Goal: Task Accomplishment & Management: Use online tool/utility

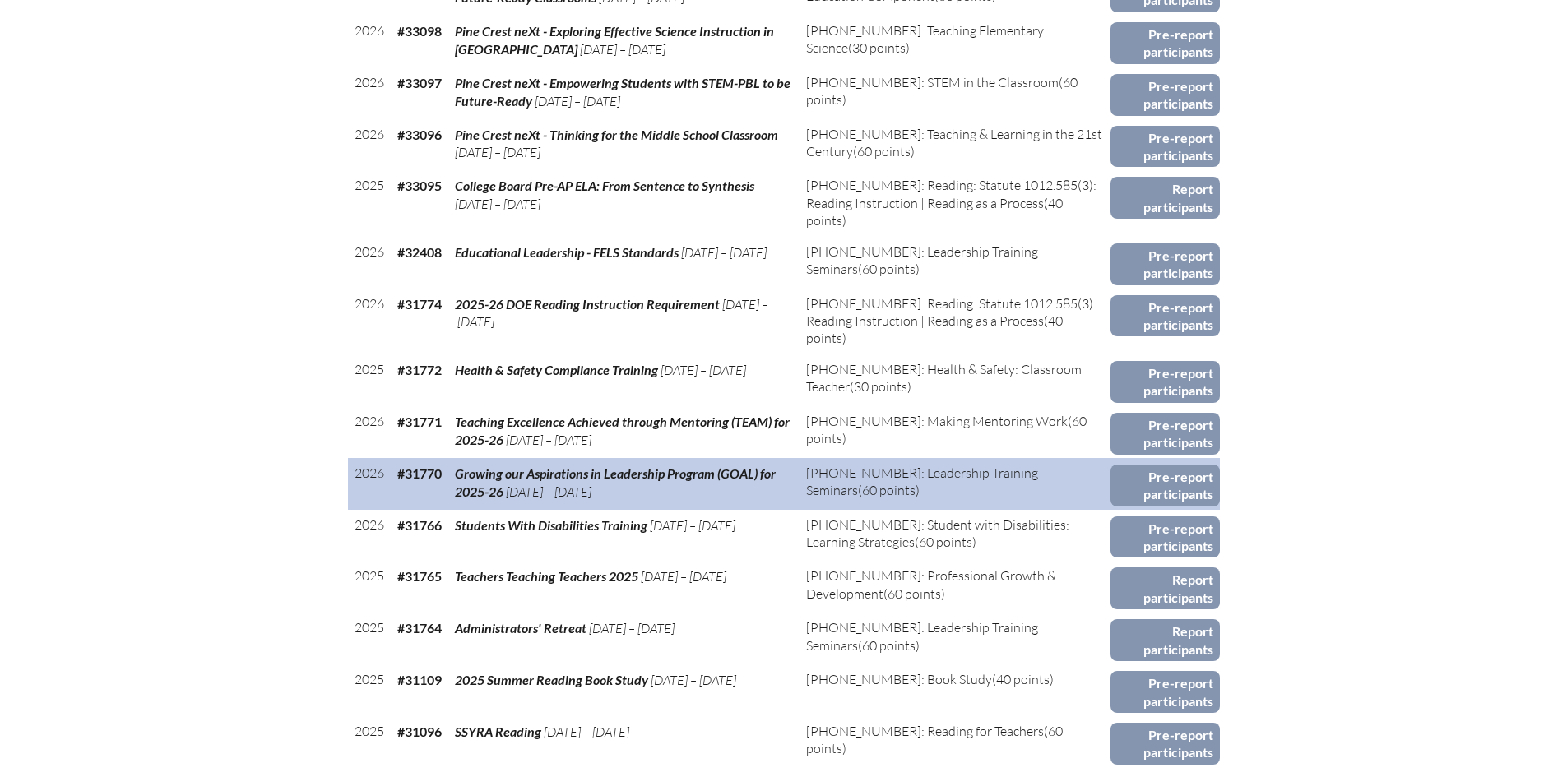
scroll to position [987, 0]
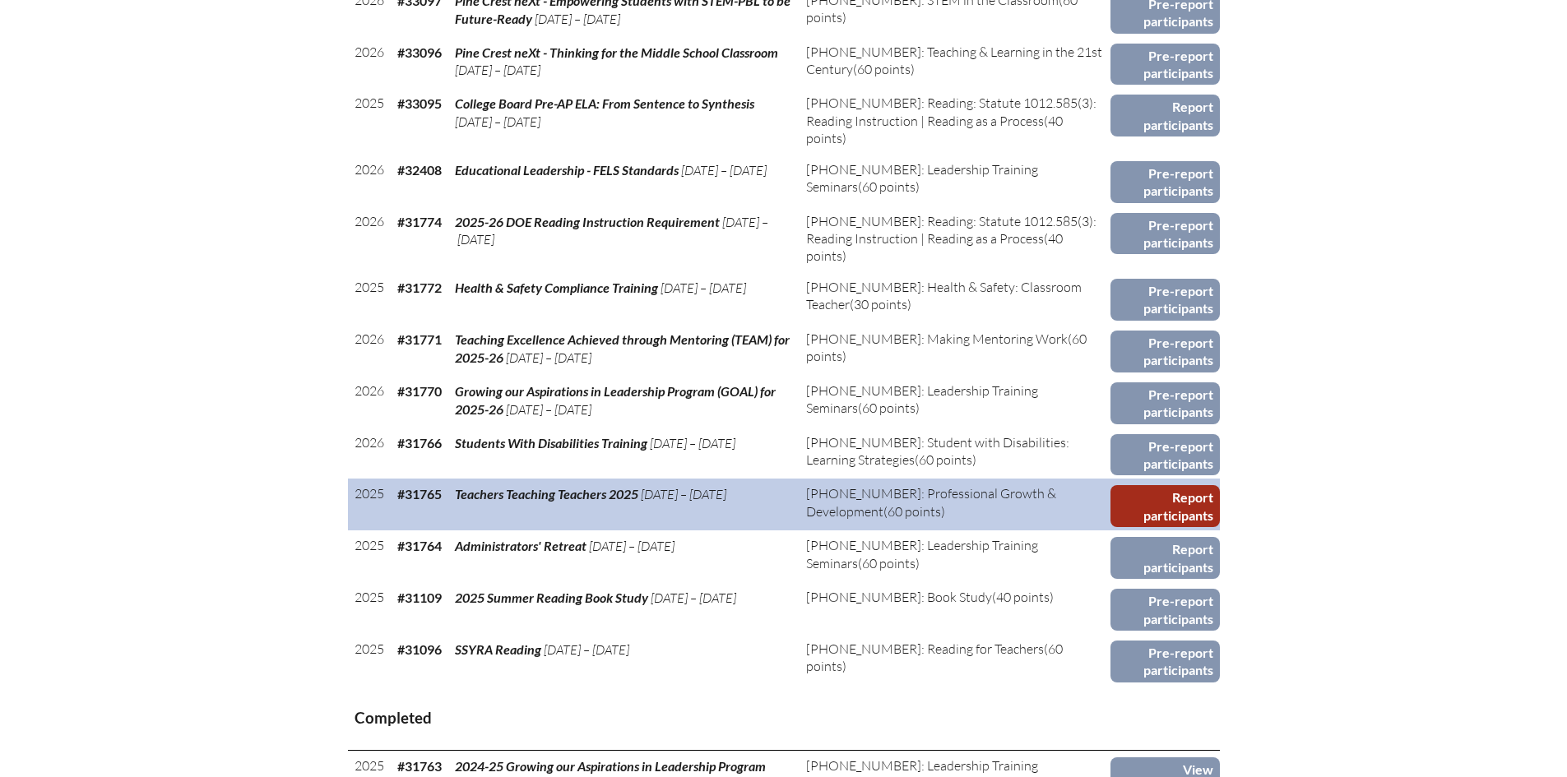
click at [1176, 487] on link "Report participants" at bounding box center [1165, 506] width 109 height 42
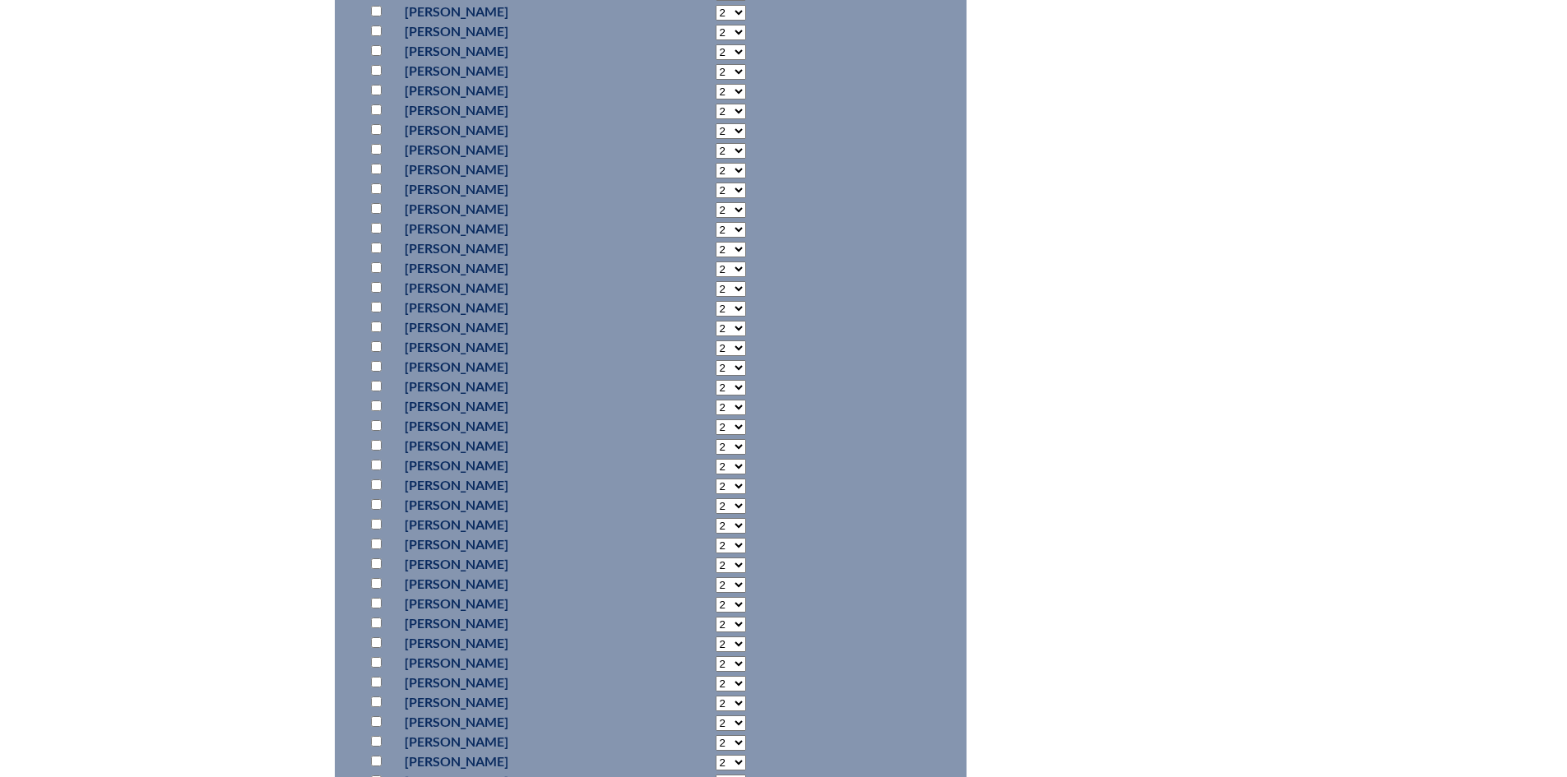
scroll to position [10414, 0]
click at [373, 539] on input "checkbox" at bounding box center [376, 544] width 11 height 11
checkbox input "true"
select select "6"
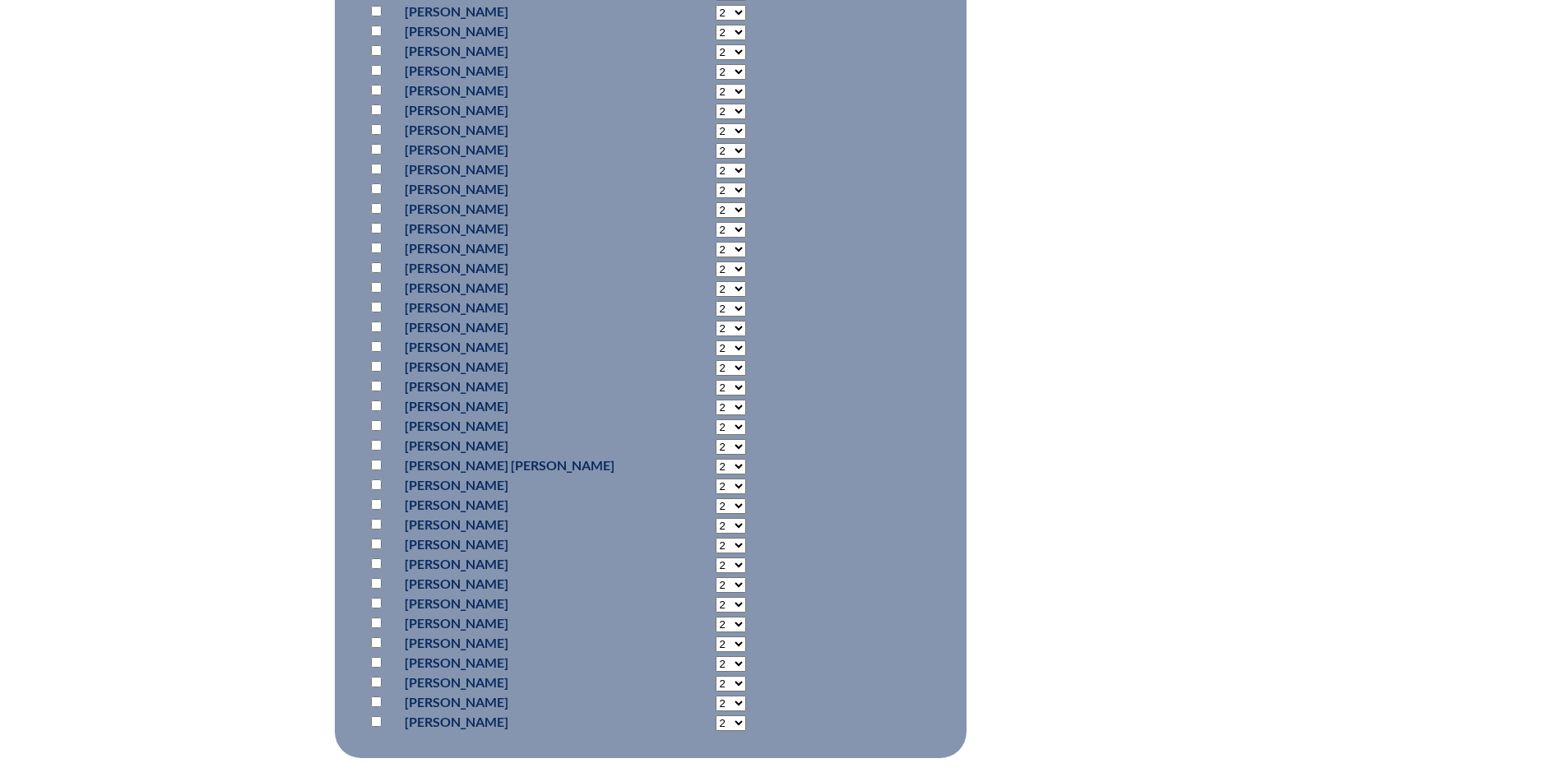
scroll to position [13292, 0]
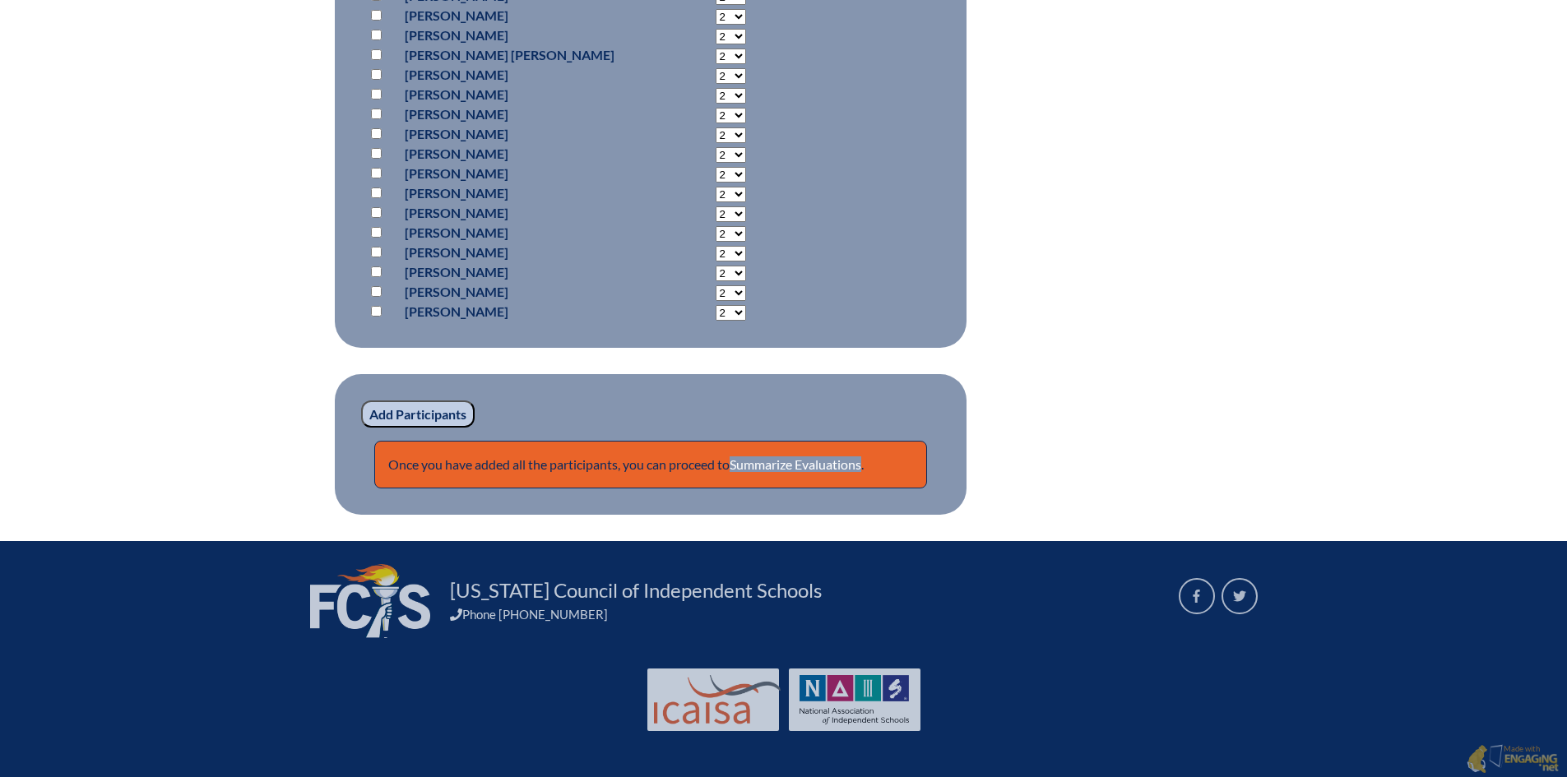
click at [411, 401] on input "Add Participants" at bounding box center [418, 415] width 114 height 28
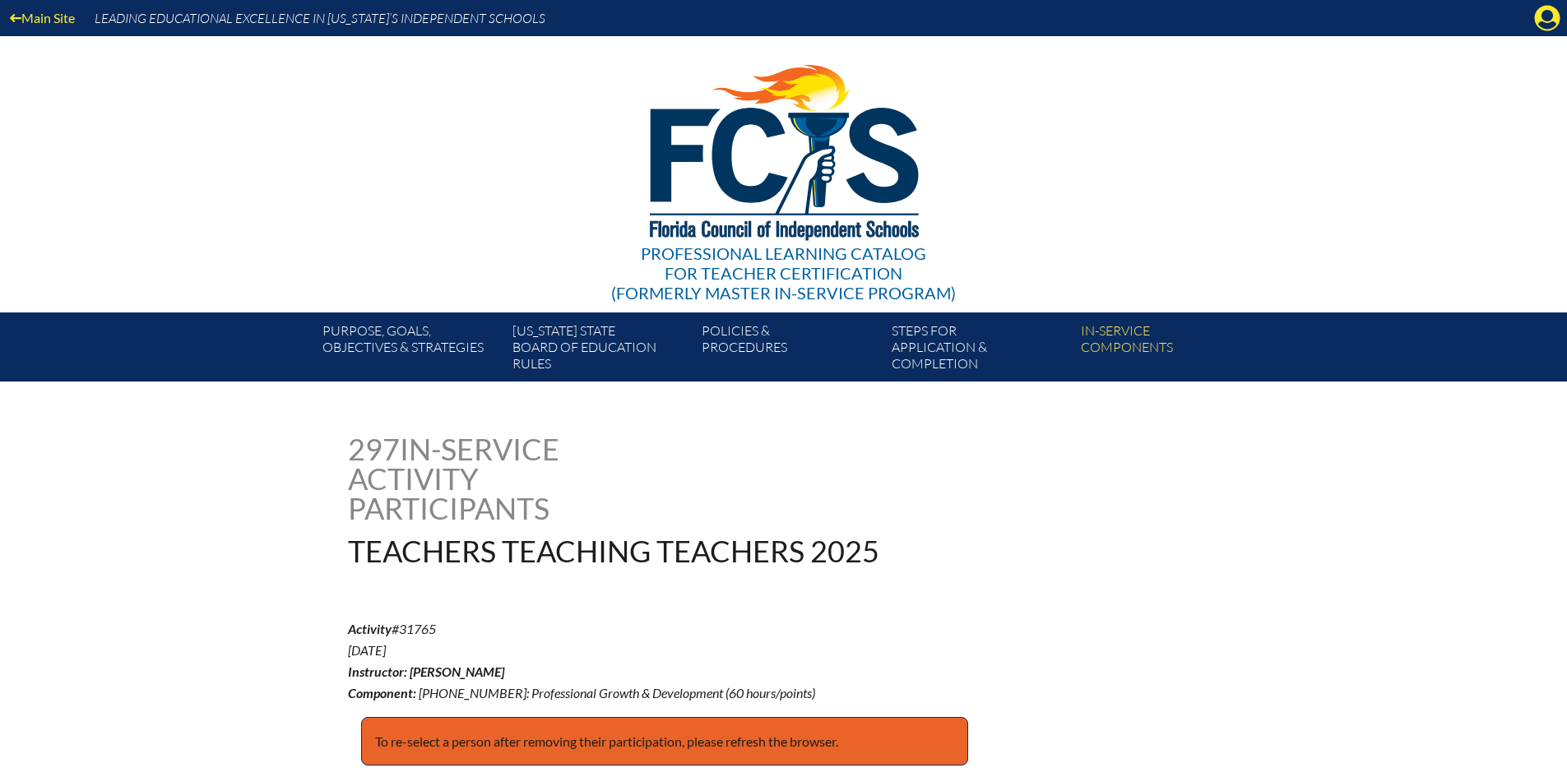
scroll to position [13300, 0]
